Goal: Task Accomplishment & Management: Complete application form

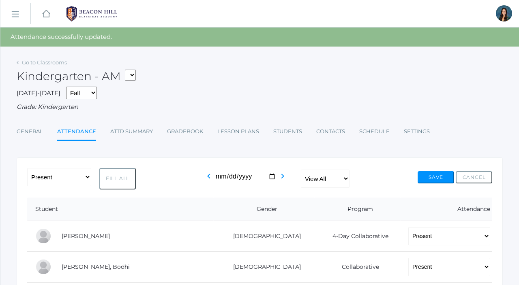
click at [136, 74] on select "*KIND - Kindergarten AM *KIND - Kindergarten PM" at bounding box center [130, 75] width 11 height 11
select select "2131"
click at [127, 70] on select "*KIND - Kindergarten AM *KIND - Kindergarten PM" at bounding box center [130, 75] width 11 height 11
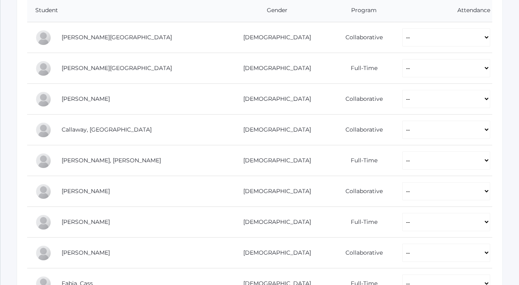
scroll to position [181, 0]
click at [402, 38] on select "-- Present Present-At-Home Tardy Excused Tardy Unexcused Absent Excused Absent …" at bounding box center [446, 37] width 88 height 18
select select "P"
click at [402, 28] on select "-- Present Present-At-Home Tardy Excused Tardy Unexcused Absent Excused Absent …" at bounding box center [446, 37] width 88 height 18
click at [402, 69] on select "-- Present Present-At-Home Tardy Excused Tardy Unexcused Absent Excused Absent …" at bounding box center [446, 67] width 88 height 18
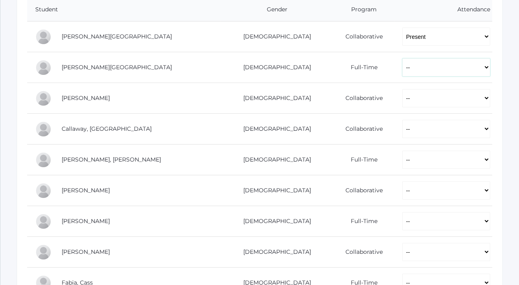
select select "P"
click at [402, 58] on select "-- Present Present-At-Home Tardy Excused Tardy Unexcused Absent Excused Absent …" at bounding box center [446, 67] width 88 height 18
click at [402, 98] on select "-- Present Present-At-Home Tardy Excused Tardy Unexcused Absent Excused Absent …" at bounding box center [446, 98] width 88 height 18
select select "P"
click at [402, 89] on select "-- Present Present-At-Home Tardy Excused Tardy Unexcused Absent Excused Absent …" at bounding box center [446, 98] width 88 height 18
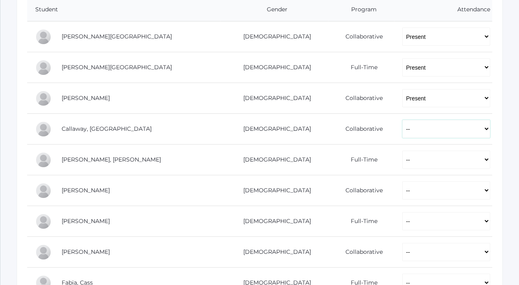
click at [402, 122] on select "-- Present Present-At-Home Tardy Excused Tardy Unexcused Absent Excused Absent …" at bounding box center [446, 129] width 88 height 18
select select "P"
click at [402, 120] on select "-- Present Present-At-Home Tardy Excused Tardy Unexcused Absent Excused Absent …" at bounding box center [446, 129] width 88 height 18
click at [402, 159] on select "-- Present Present-At-Home Tardy Excused Tardy Unexcused Absent Excused Absent …" at bounding box center [446, 160] width 88 height 18
select select "P"
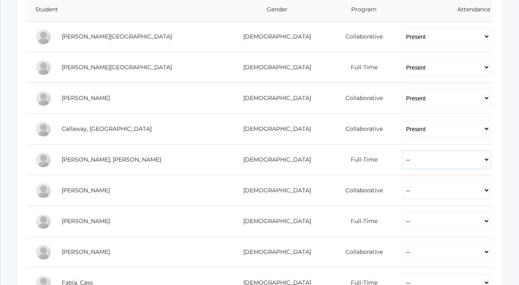
click at [402, 151] on select "-- Present Present-At-Home Tardy Excused Tardy Unexcused Absent Excused Absent …" at bounding box center [446, 160] width 88 height 18
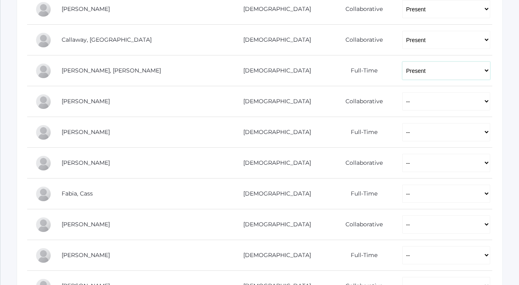
scroll to position [273, 0]
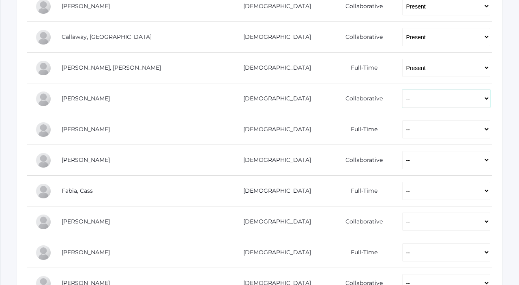
click at [402, 104] on select "-- Present Present-At-Home Tardy Excused Tardy Unexcused Absent Excused Absent …" at bounding box center [446, 99] width 88 height 18
select select "P"
click at [402, 90] on select "-- Present Present-At-Home Tardy Excused Tardy Unexcused Absent Excused Absent …" at bounding box center [446, 99] width 88 height 18
click at [402, 130] on select "-- Present Present-At-Home Tardy Excused Tardy Unexcused Absent Excused Absent …" at bounding box center [446, 129] width 88 height 18
select select "P"
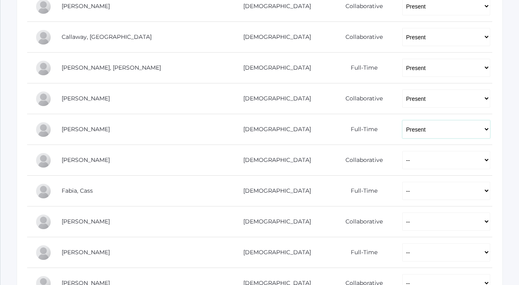
click at [402, 120] on select "-- Present Present-At-Home Tardy Excused Tardy Unexcused Absent Excused Absent …" at bounding box center [446, 129] width 88 height 18
click at [402, 156] on select "-- Present Present-At-Home Tardy Excused Tardy Unexcused Absent Excused Absent …" at bounding box center [446, 160] width 88 height 18
select select "P"
click at [402, 151] on select "-- Present Present-At-Home Tardy Excused Tardy Unexcused Absent Excused Absent …" at bounding box center [446, 160] width 88 height 18
click at [402, 191] on select "-- Present Present-At-Home Tardy Excused Tardy Unexcused Absent Excused Absent …" at bounding box center [446, 191] width 88 height 18
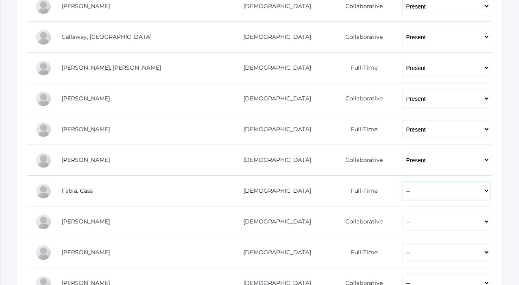
select select "P"
click at [402, 182] on select "-- Present Present-At-Home Tardy Excused Tardy Unexcused Absent Excused Absent …" at bounding box center [446, 191] width 88 height 18
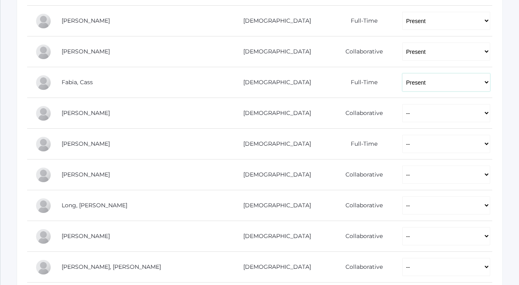
scroll to position [384, 0]
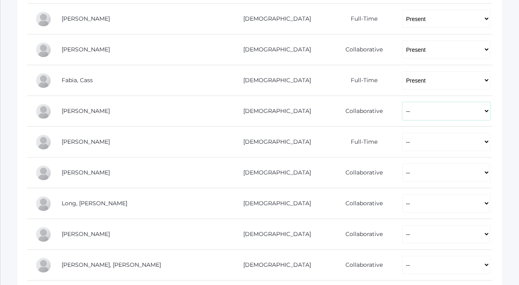
click at [402, 110] on select "-- Present Present-At-Home Tardy Excused Tardy Unexcused Absent Excused Absent …" at bounding box center [446, 111] width 88 height 18
select select "P"
click at [402, 102] on select "-- Present Present-At-Home Tardy Excused Tardy Unexcused Absent Excused Absent …" at bounding box center [446, 111] width 88 height 18
click at [402, 142] on select "-- Present Present-At-Home Tardy Excused Tardy Unexcused Absent Excused Absent …" at bounding box center [446, 142] width 88 height 18
select select "P"
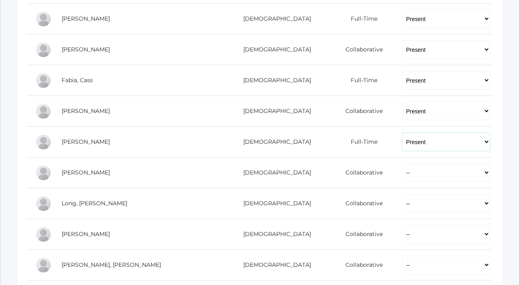
click at [402, 133] on select "-- Present Present-At-Home Tardy Excused Tardy Unexcused Absent Excused Absent …" at bounding box center [446, 142] width 88 height 18
click at [402, 174] on select "-- Present Present-At-Home Tardy Excused Tardy Unexcused Absent Excused Absent …" at bounding box center [446, 173] width 88 height 18
select select "P"
click at [402, 164] on select "-- Present Present-At-Home Tardy Excused Tardy Unexcused Absent Excused Absent …" at bounding box center [446, 173] width 88 height 18
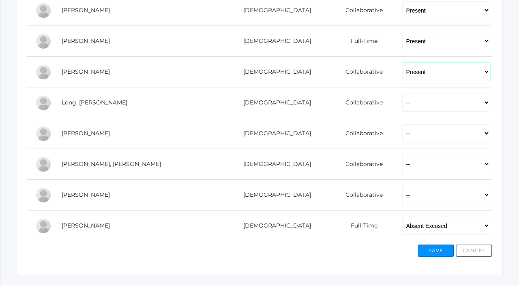
scroll to position [500, 0]
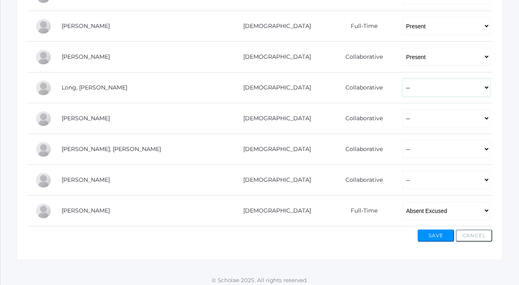
click at [402, 90] on select "-- Present Present-At-Home Tardy Excused Tardy Unexcused Absent Excused Absent …" at bounding box center [446, 88] width 88 height 18
select select "P"
click at [402, 79] on select "-- Present Present-At-Home Tardy Excused Tardy Unexcused Absent Excused Absent …" at bounding box center [446, 88] width 88 height 18
click at [402, 118] on select "-- Present Present-At-Home Tardy Excused Tardy Unexcused Absent Excused Absent …" at bounding box center [446, 118] width 88 height 18
select select "P"
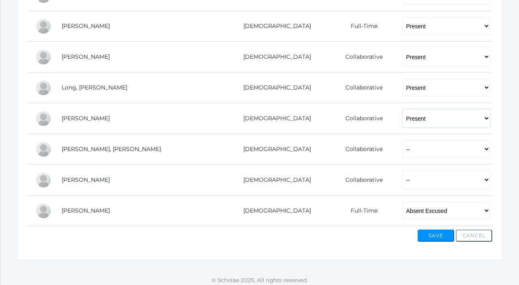
click at [402, 109] on select "-- Present Present-At-Home Tardy Excused Tardy Unexcused Absent Excused Absent …" at bounding box center [446, 118] width 88 height 18
click at [402, 150] on select "-- Present Present-At-Home Tardy Excused Tardy Unexcused Absent Excused Absent …" at bounding box center [446, 149] width 88 height 18
select select "P"
click at [402, 140] on select "-- Present Present-At-Home Tardy Excused Tardy Unexcused Absent Excused Absent …" at bounding box center [446, 149] width 88 height 18
click at [402, 176] on select "-- Present Present-At-Home Tardy Excused Tardy Unexcused Absent Excused Absent …" at bounding box center [446, 180] width 88 height 18
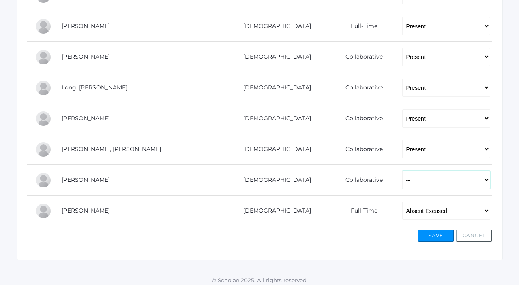
select select "P"
click at [402, 171] on select "-- Present Present-At-Home Tardy Excused Tardy Unexcused Absent Excused Absent …" at bounding box center [446, 180] width 88 height 18
click at [436, 237] on button "Save" at bounding box center [436, 236] width 36 height 12
